Goal: Communication & Community: Share content

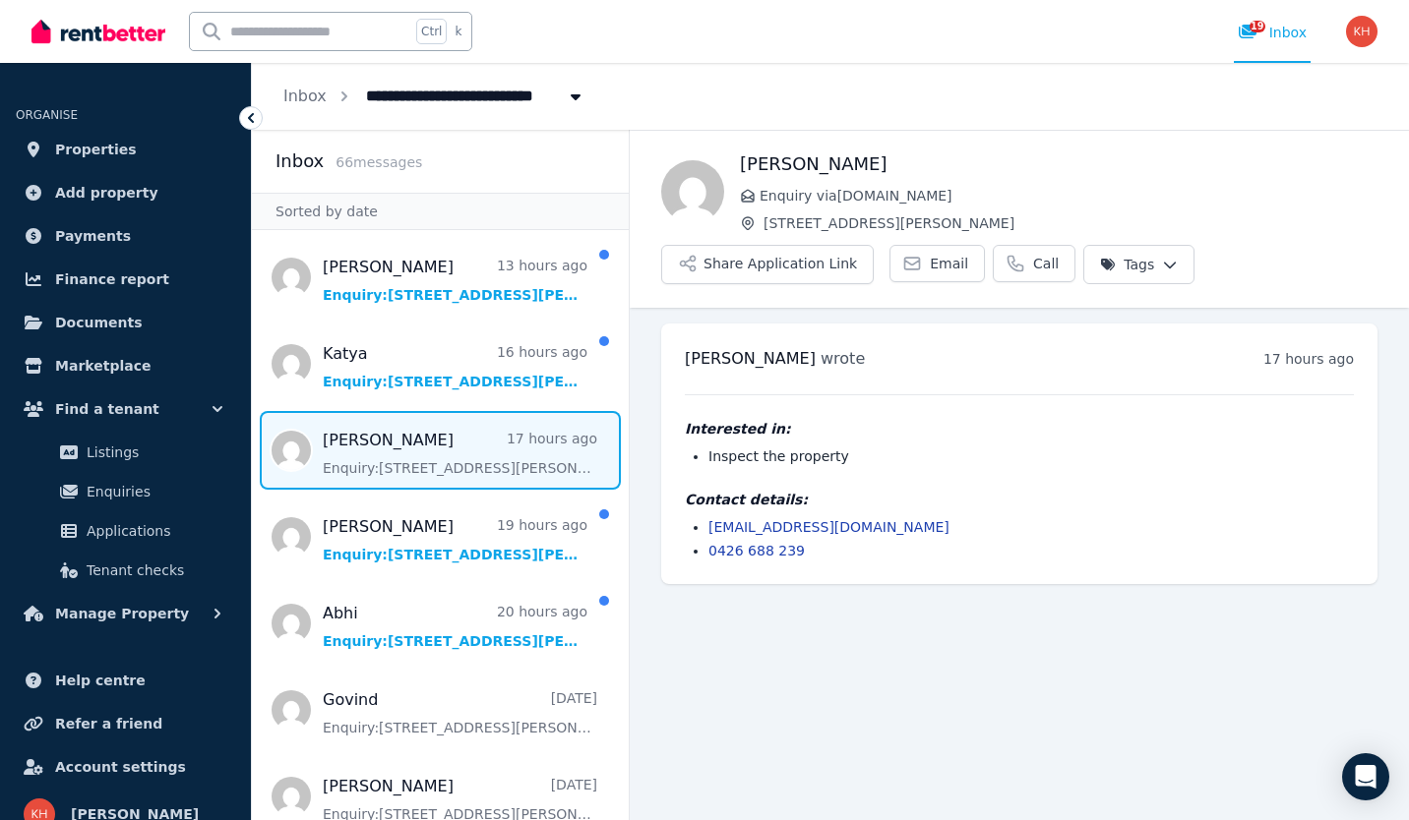
click at [386, 458] on span "Message list" at bounding box center [440, 450] width 377 height 79
click at [785, 528] on link "[EMAIL_ADDRESS][DOMAIN_NAME]" at bounding box center [828, 527] width 241 height 16
click at [930, 262] on span "Email" at bounding box center [949, 264] width 38 height 20
drag, startPoint x: 861, startPoint y: 528, endPoint x: 706, endPoint y: 522, distance: 154.6
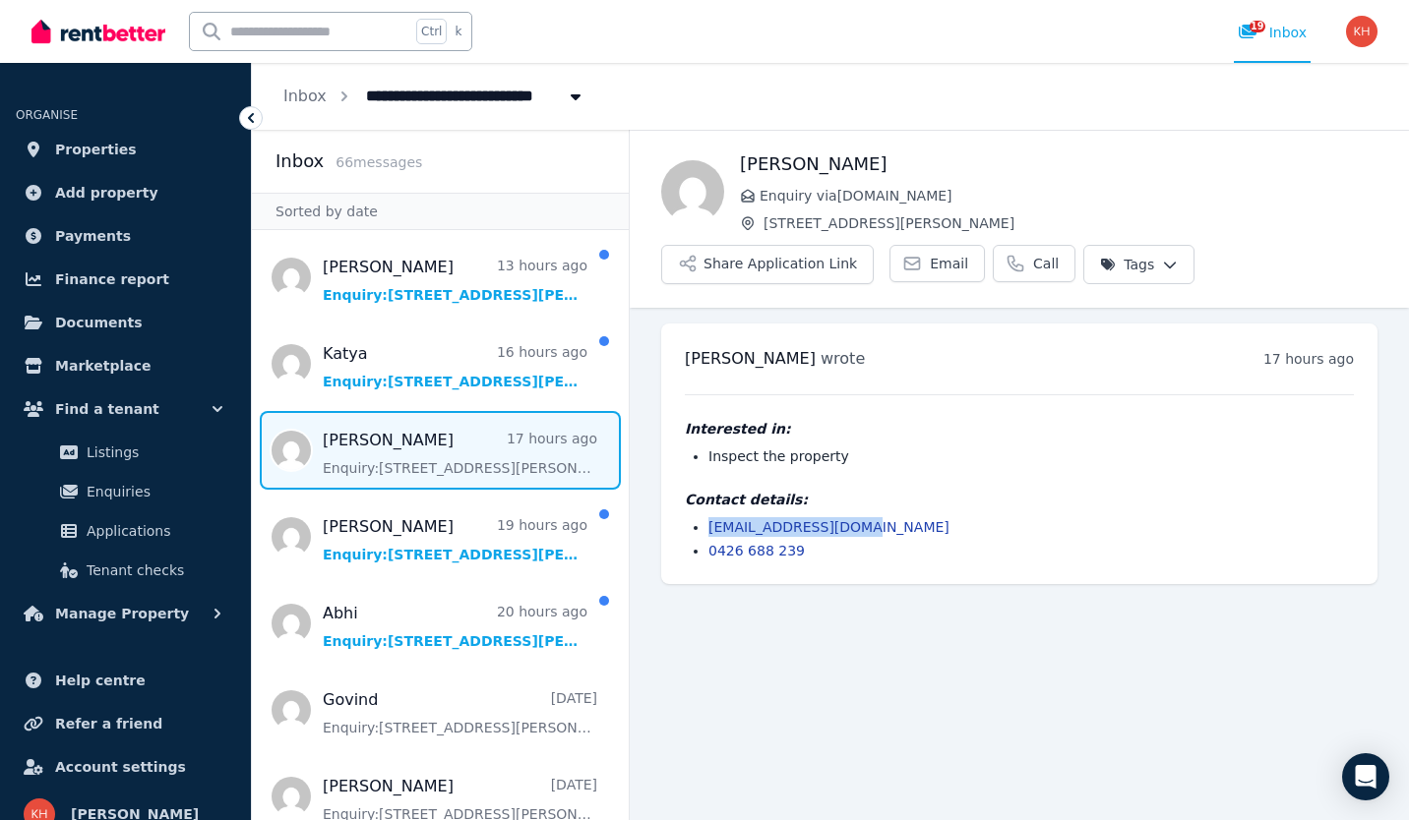
click at [706, 522] on ul "[EMAIL_ADDRESS][DOMAIN_NAME] 0426 688 239" at bounding box center [1019, 538] width 669 height 43
drag, startPoint x: 706, startPoint y: 522, endPoint x: 813, endPoint y: 529, distance: 106.5
click at [813, 529] on link "[EMAIL_ADDRESS][DOMAIN_NAME]" at bounding box center [828, 527] width 241 height 16
click at [455, 380] on span "Message list" at bounding box center [440, 364] width 377 height 79
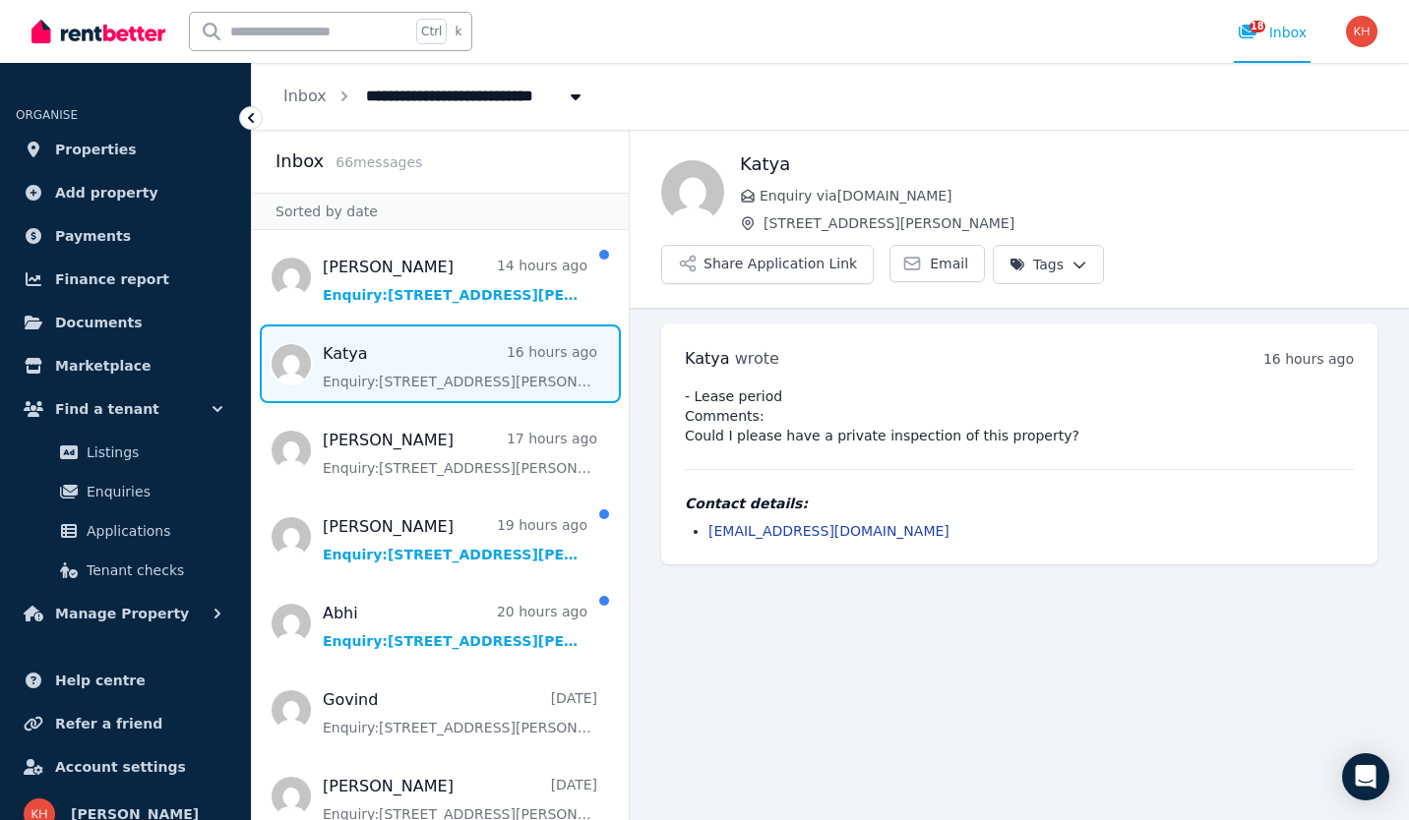
drag, startPoint x: 770, startPoint y: 477, endPoint x: 701, endPoint y: 482, distance: 69.0
click at [701, 521] on ul "[EMAIL_ADDRESS][DOMAIN_NAME]" at bounding box center [1019, 531] width 669 height 20
click at [874, 245] on button "Share Application Link" at bounding box center [767, 264] width 212 height 39
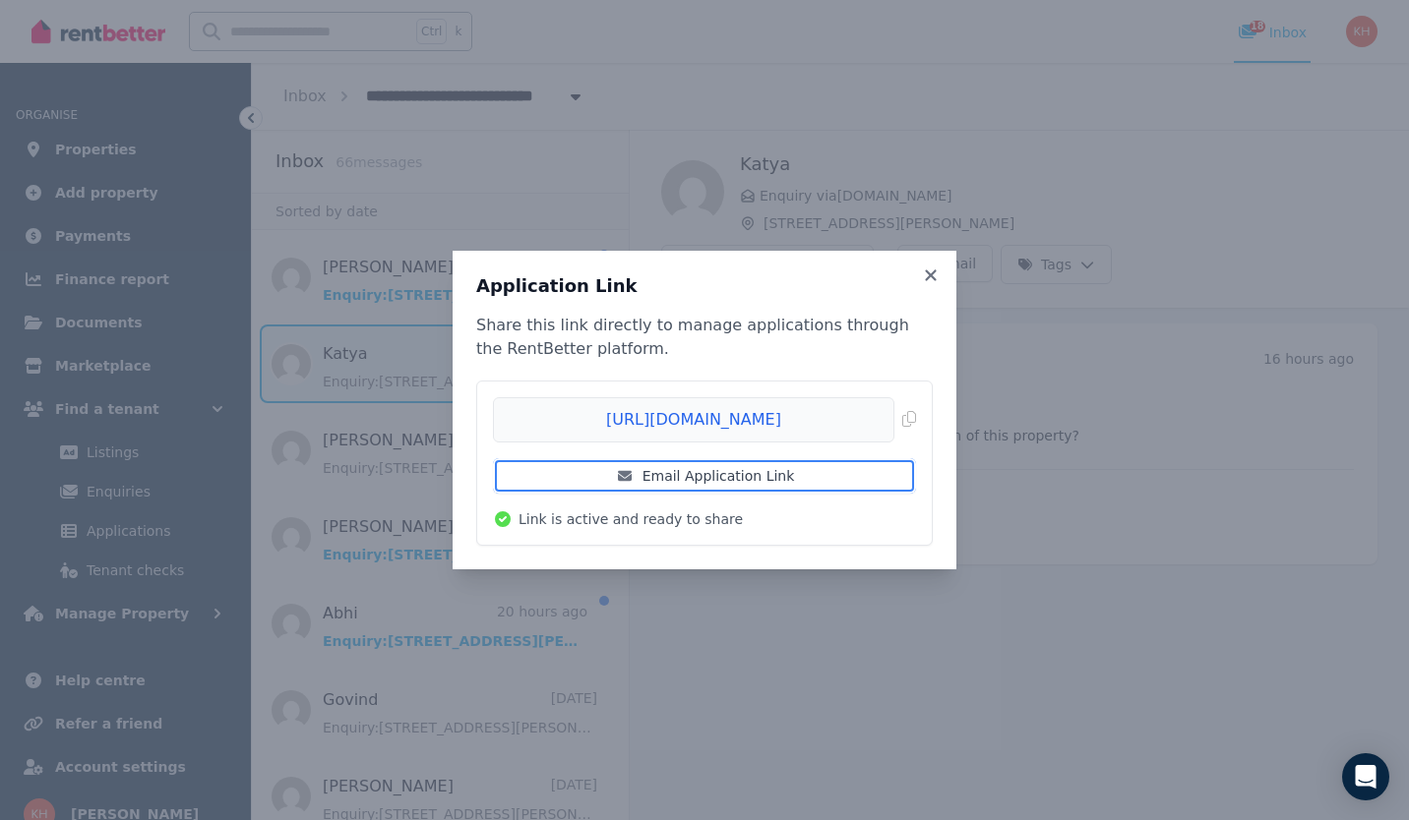
click at [642, 474] on link "Email Application Link" at bounding box center [704, 475] width 423 height 35
click at [928, 276] on icon at bounding box center [930, 275] width 11 height 11
